Goal: Complete application form: Complete application form

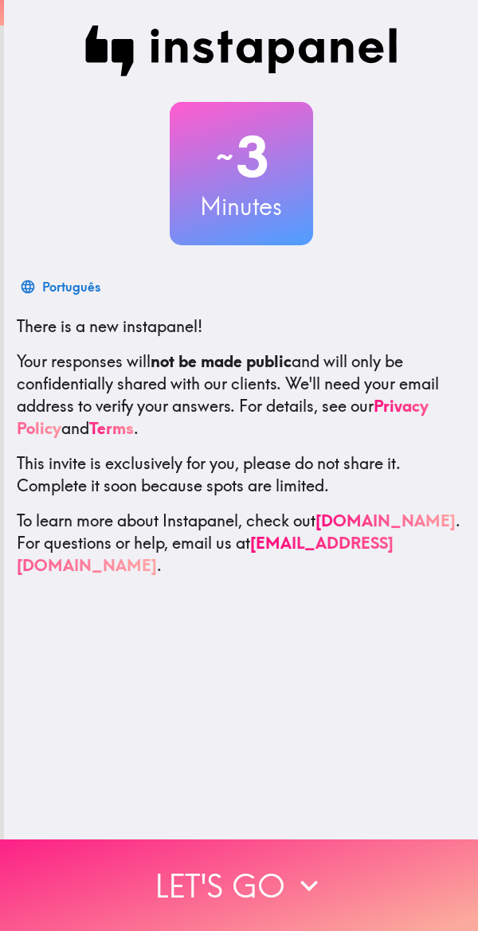
click at [311, 868] on icon "button" at bounding box center [309, 885] width 35 height 35
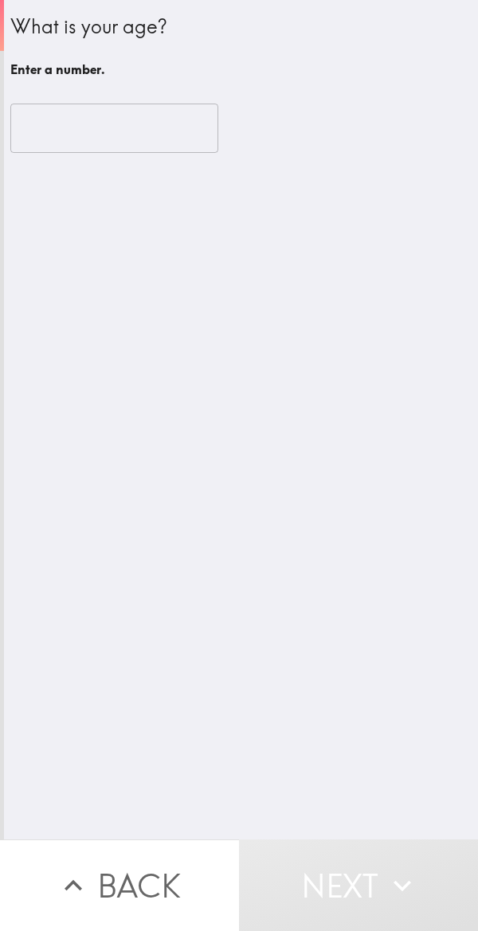
click at [155, 135] on input "number" at bounding box center [114, 128] width 208 height 49
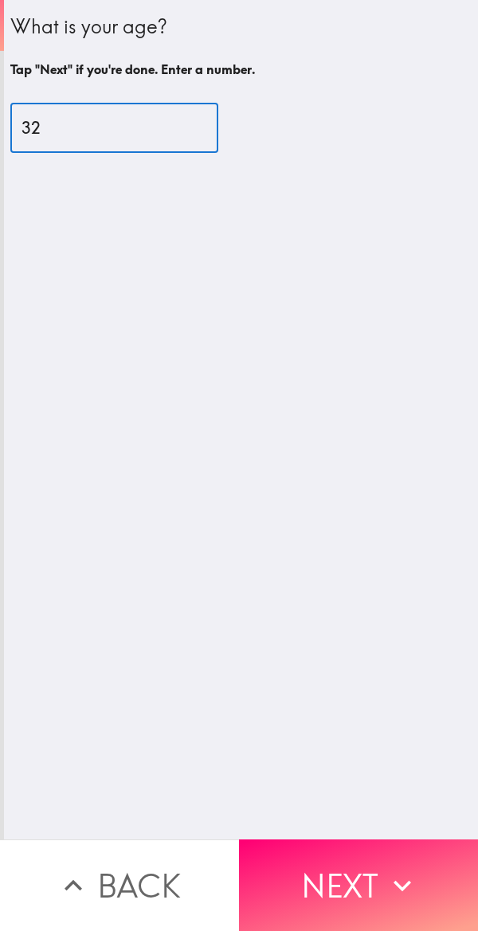
type input "32"
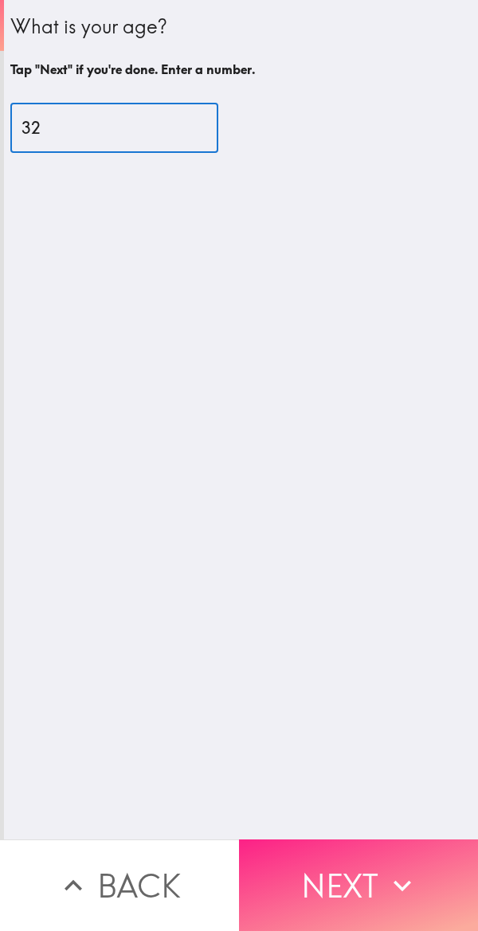
click at [371, 873] on button "Next" at bounding box center [358, 885] width 239 height 92
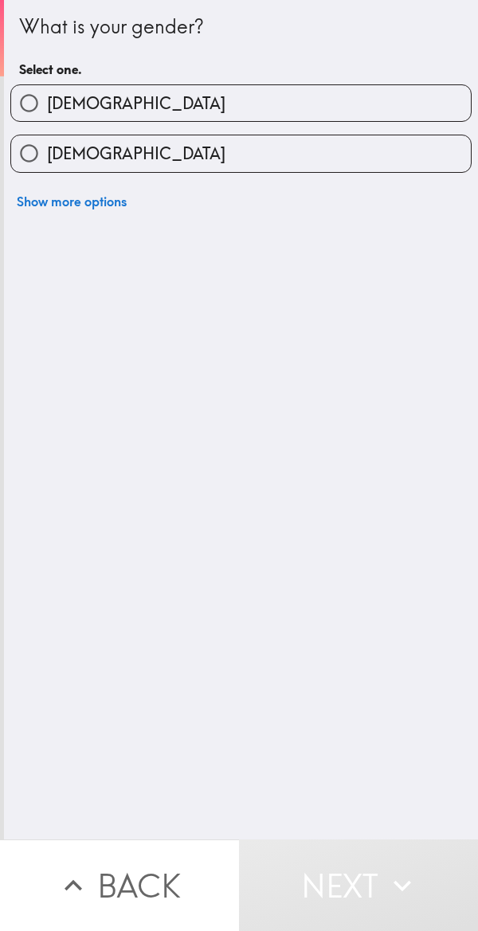
click at [385, 96] on label "[DEMOGRAPHIC_DATA]" at bounding box center [241, 103] width 460 height 36
click at [47, 96] on input "[DEMOGRAPHIC_DATA]" at bounding box center [29, 103] width 36 height 36
radio input "true"
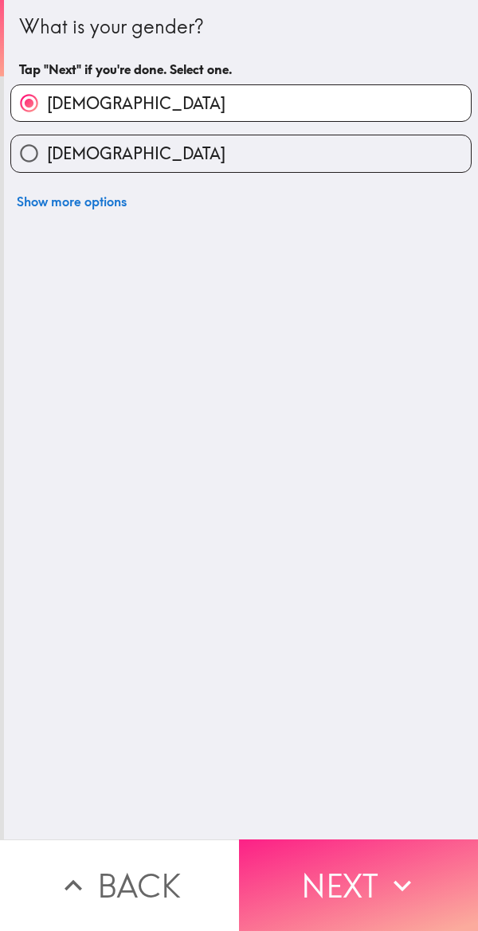
click at [365, 864] on button "Next" at bounding box center [358, 885] width 239 height 92
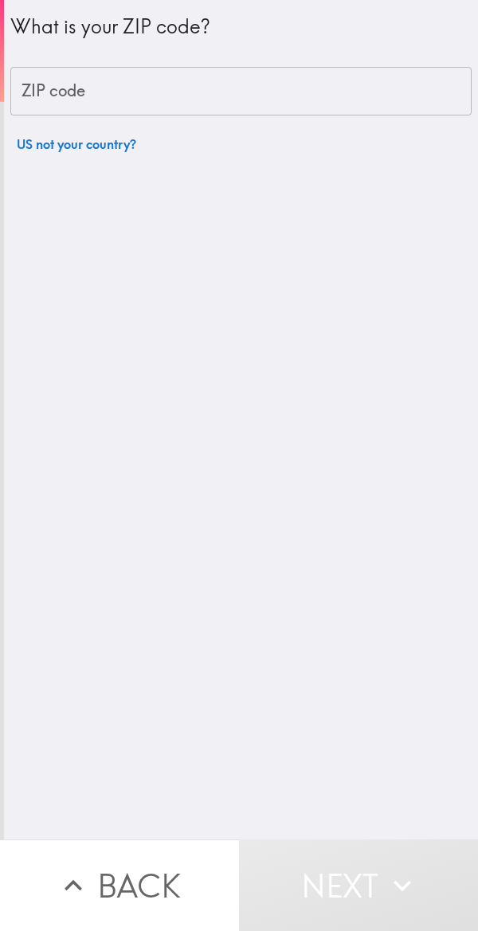
click at [280, 84] on input "ZIP code" at bounding box center [240, 91] width 461 height 49
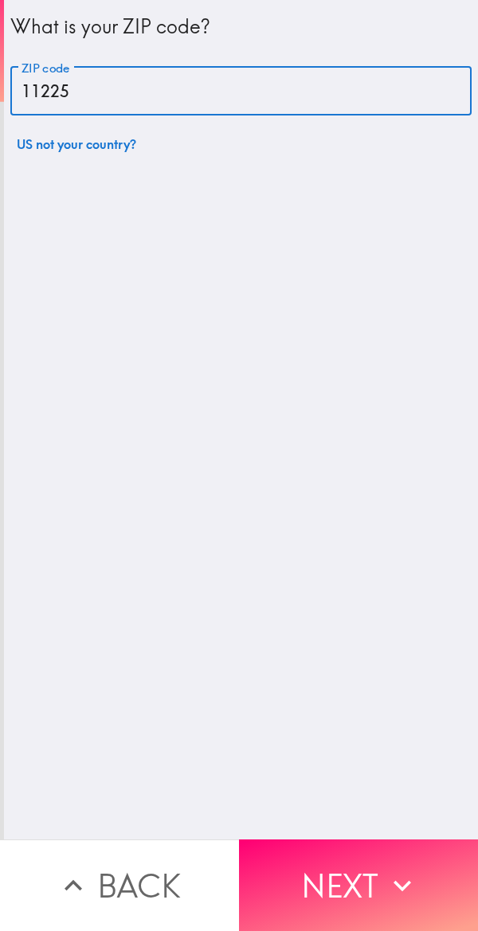
type input "11225"
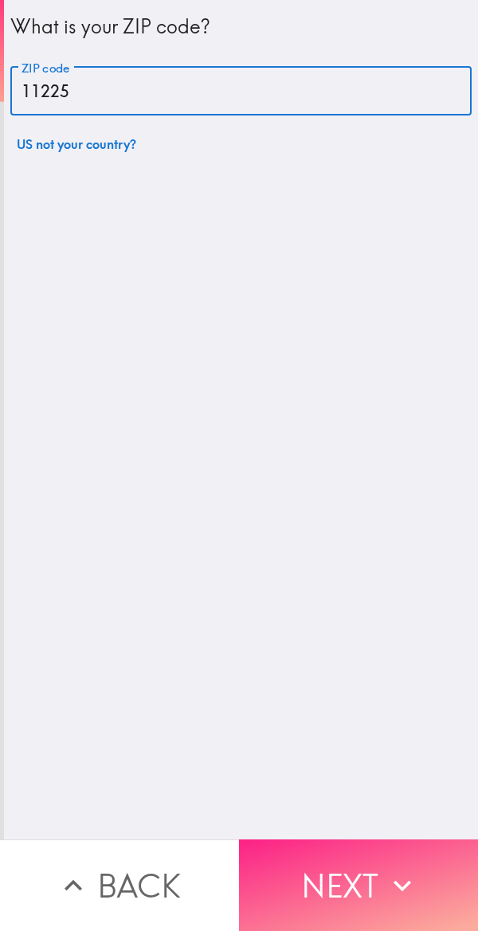
click at [390, 875] on icon "button" at bounding box center [402, 885] width 35 height 35
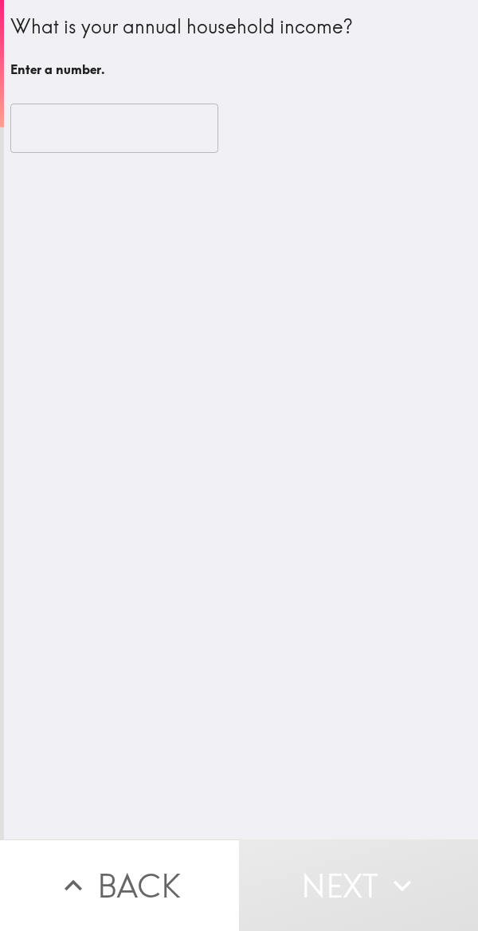
click at [98, 119] on input "number" at bounding box center [114, 128] width 208 height 49
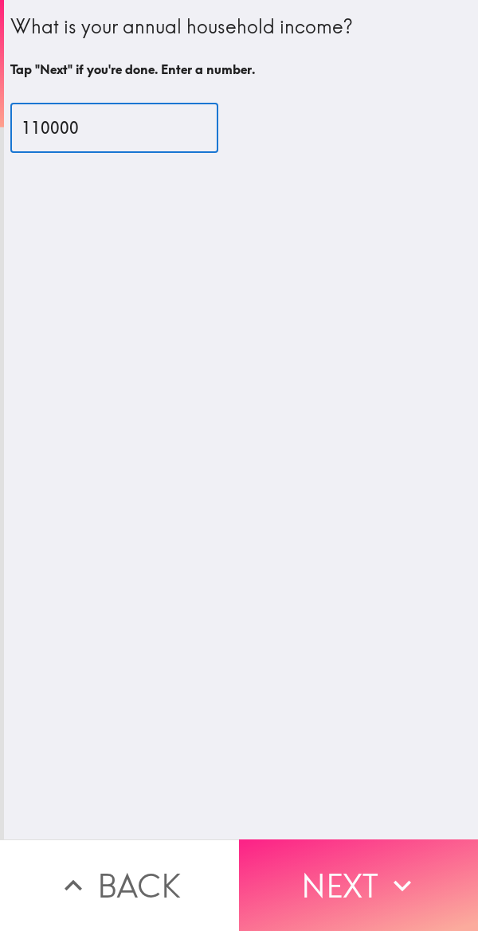
type input "110000"
click at [401, 847] on button "Next" at bounding box center [358, 885] width 239 height 92
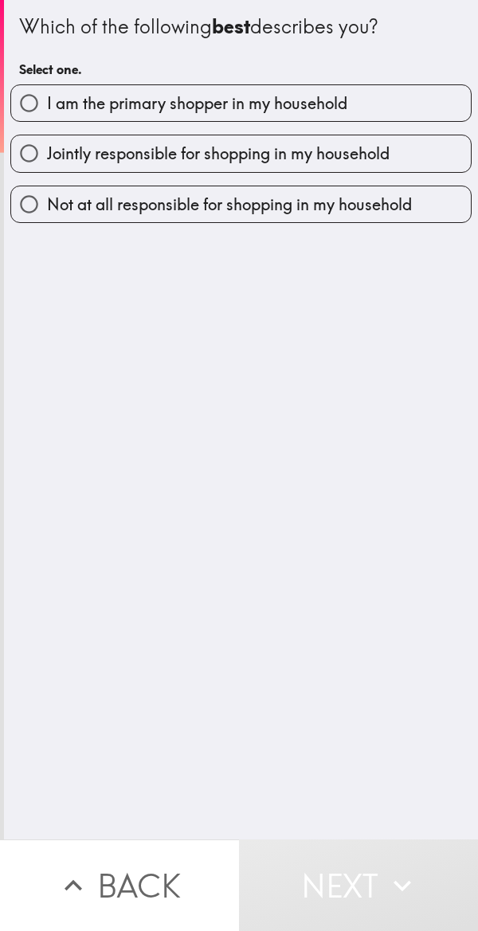
click at [391, 154] on label "Jointly responsible for shopping in my household" at bounding box center [241, 153] width 460 height 36
click at [47, 154] on input "Jointly responsible for shopping in my household" at bounding box center [29, 153] width 36 height 36
radio input "true"
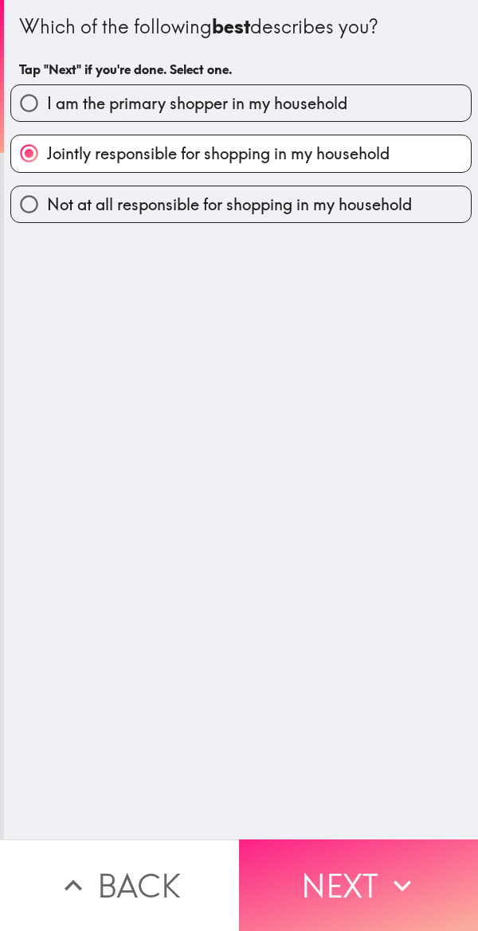
click at [361, 871] on button "Next" at bounding box center [358, 885] width 239 height 92
